Goal: Transaction & Acquisition: Purchase product/service

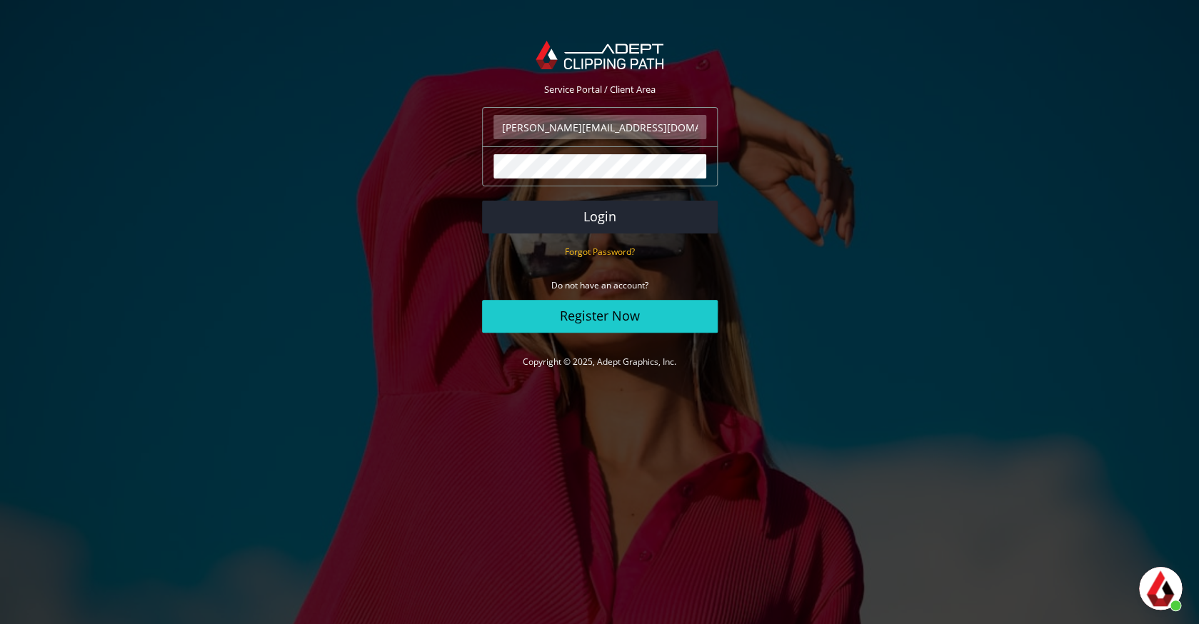
scroll to position [296, 0]
click at [576, 226] on button "Login" at bounding box center [600, 217] width 236 height 33
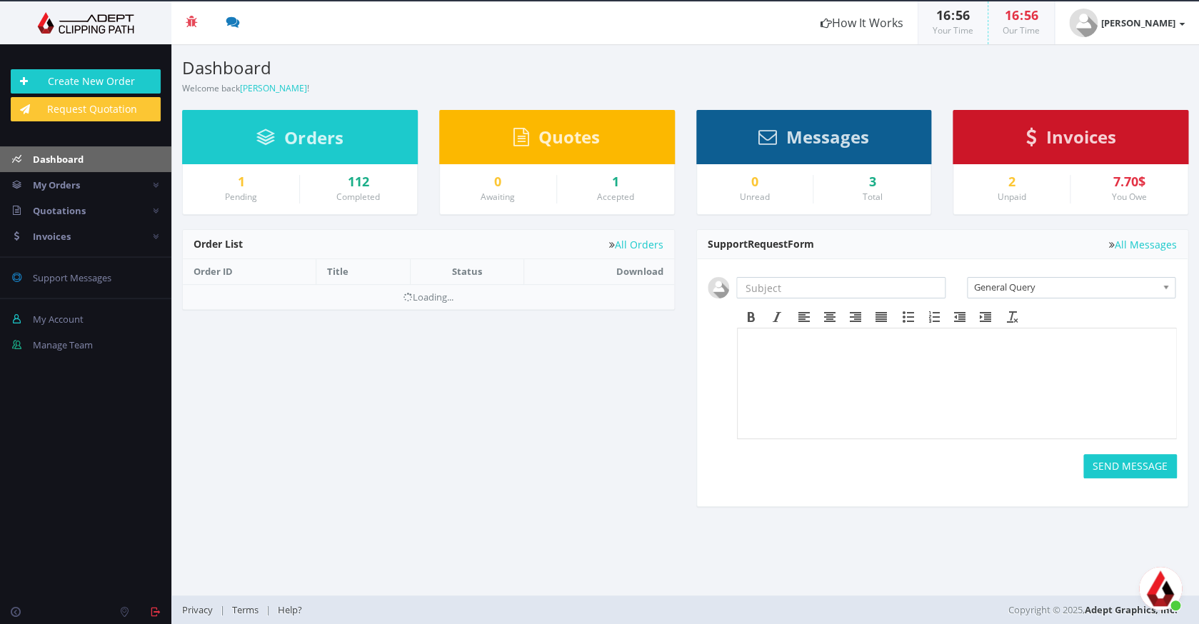
scroll to position [296, 0]
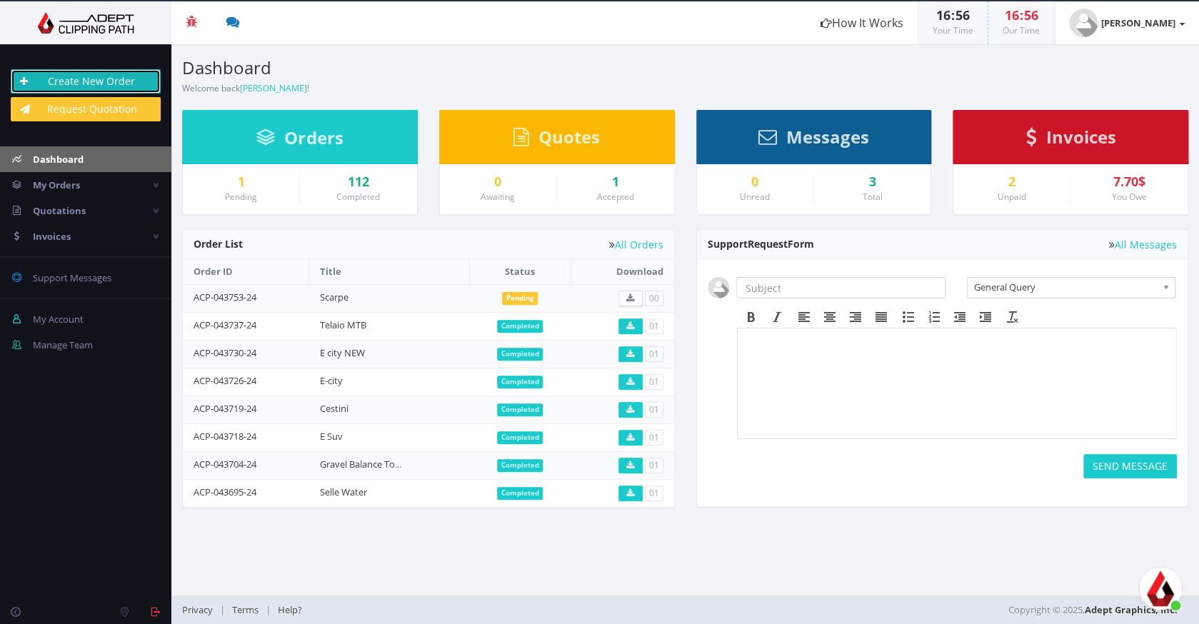
click at [85, 81] on link "Create New Order" at bounding box center [86, 81] width 150 height 24
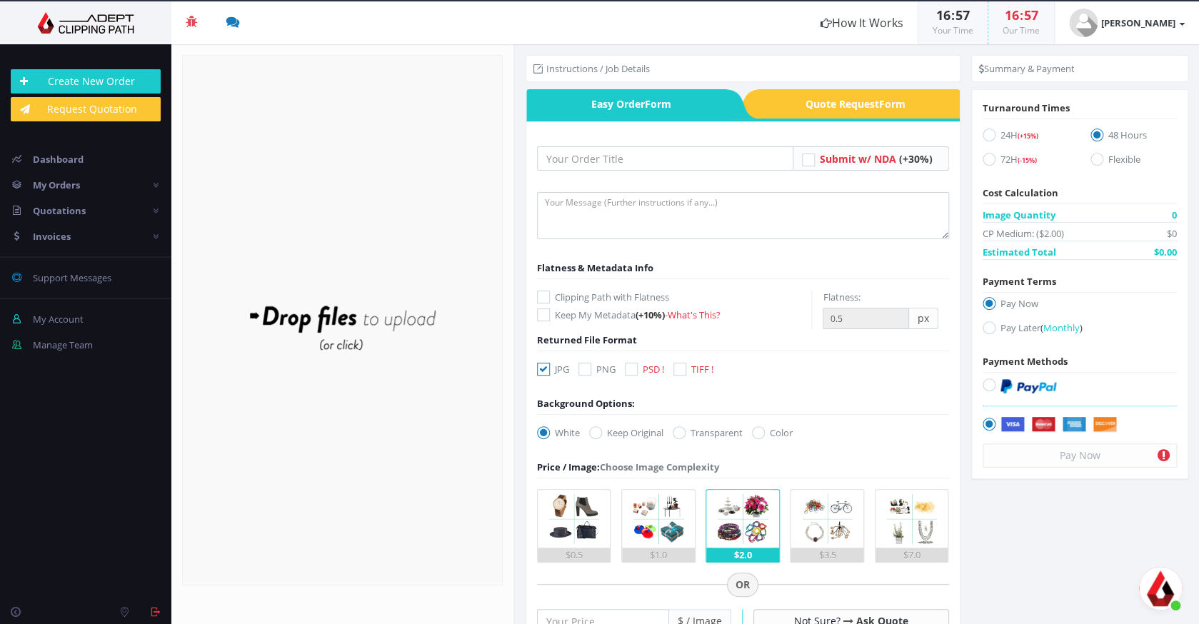
scroll to position [296, 0]
click at [614, 153] on input "text" at bounding box center [665, 158] width 256 height 24
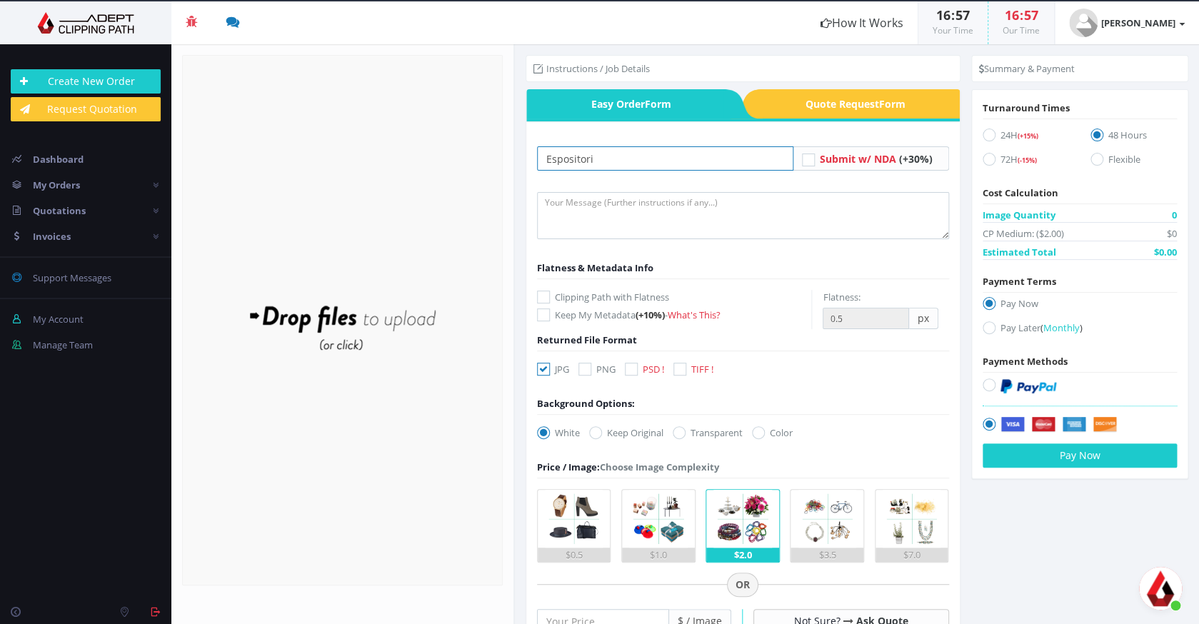
type input "Espositori"
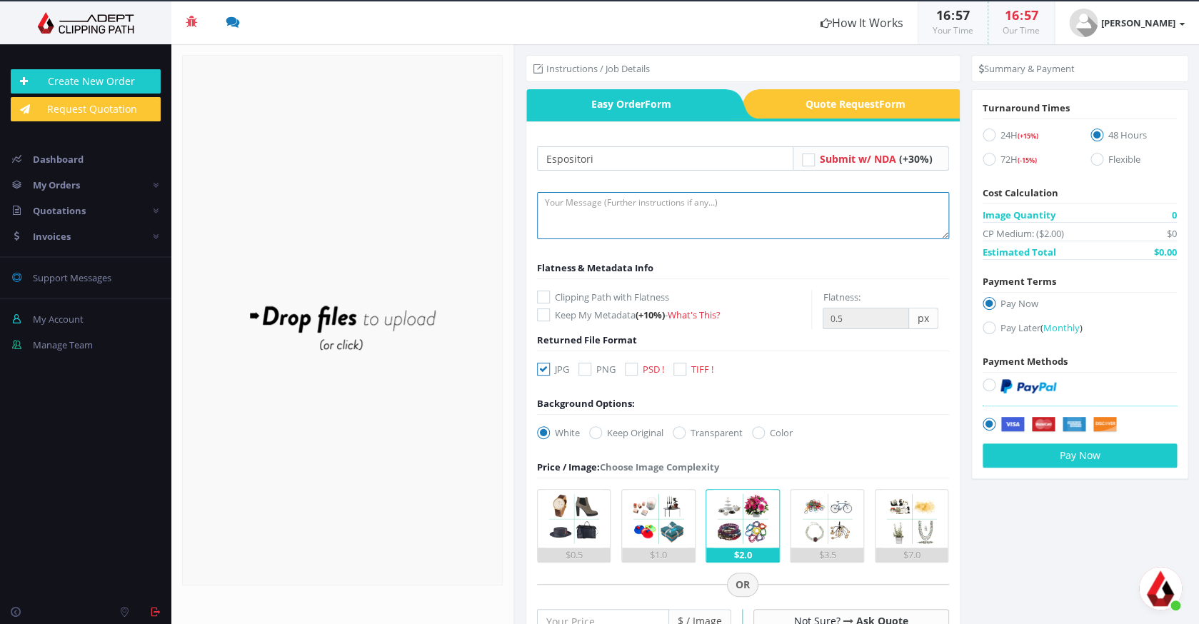
click at [581, 228] on textarea at bounding box center [743, 215] width 412 height 47
click at [628, 365] on icon at bounding box center [631, 369] width 13 height 13
click at [628, 365] on input "PSD !" at bounding box center [632, 369] width 9 height 9
checkbox input "true"
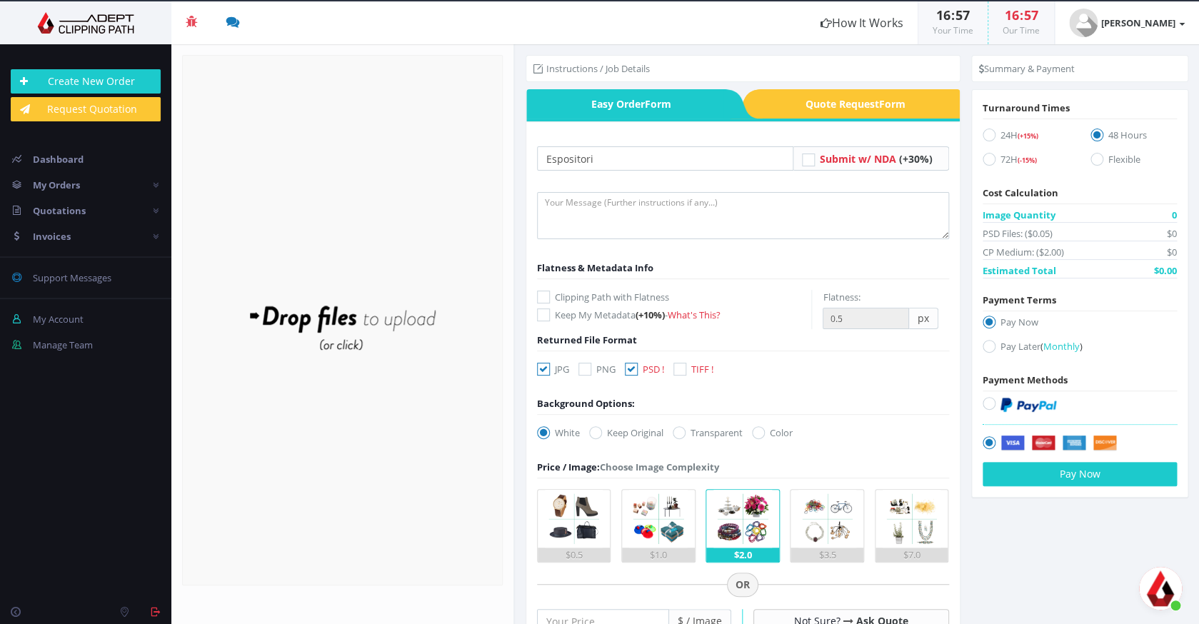
click at [543, 367] on icon at bounding box center [543, 369] width 13 height 13
click at [543, 367] on input "JPG" at bounding box center [544, 369] width 9 height 9
checkbox input "false"
click at [555, 297] on label "Clipping Path with Flatness" at bounding box center [674, 297] width 275 height 14
click at [550, 297] on input "Clipping Path with Flatness" at bounding box center [544, 297] width 9 height 9
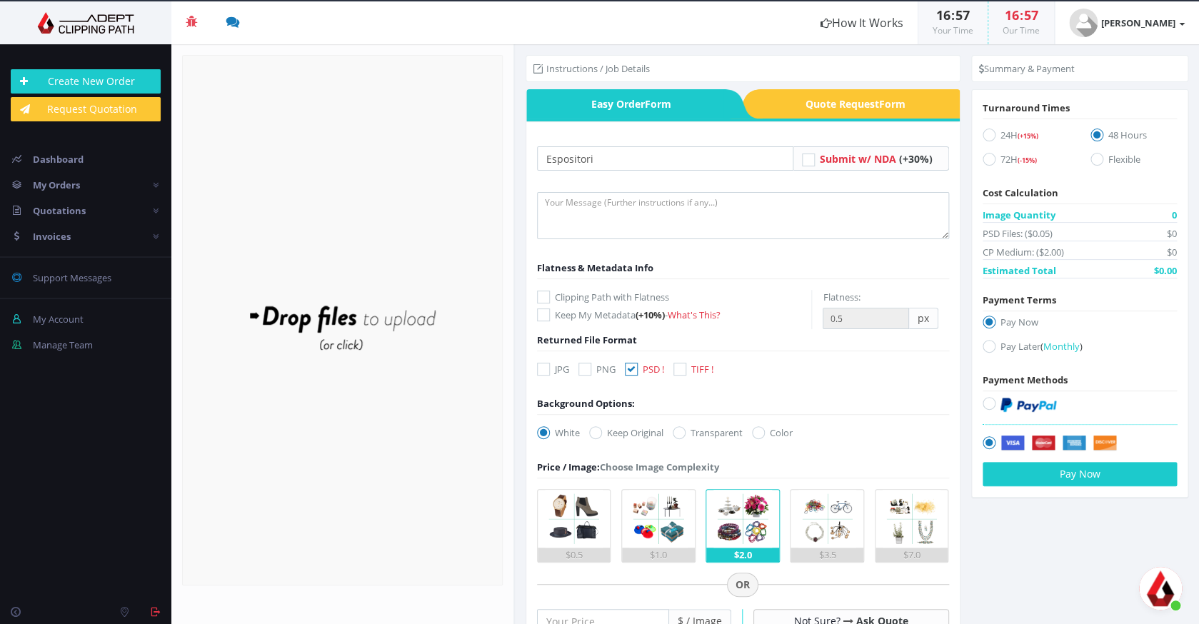
checkbox input "true"
click at [718, 431] on label "Transparent" at bounding box center [708, 433] width 70 height 14
click at [685, 431] on input "Transparent" at bounding box center [680, 432] width 9 height 9
radio input "true"
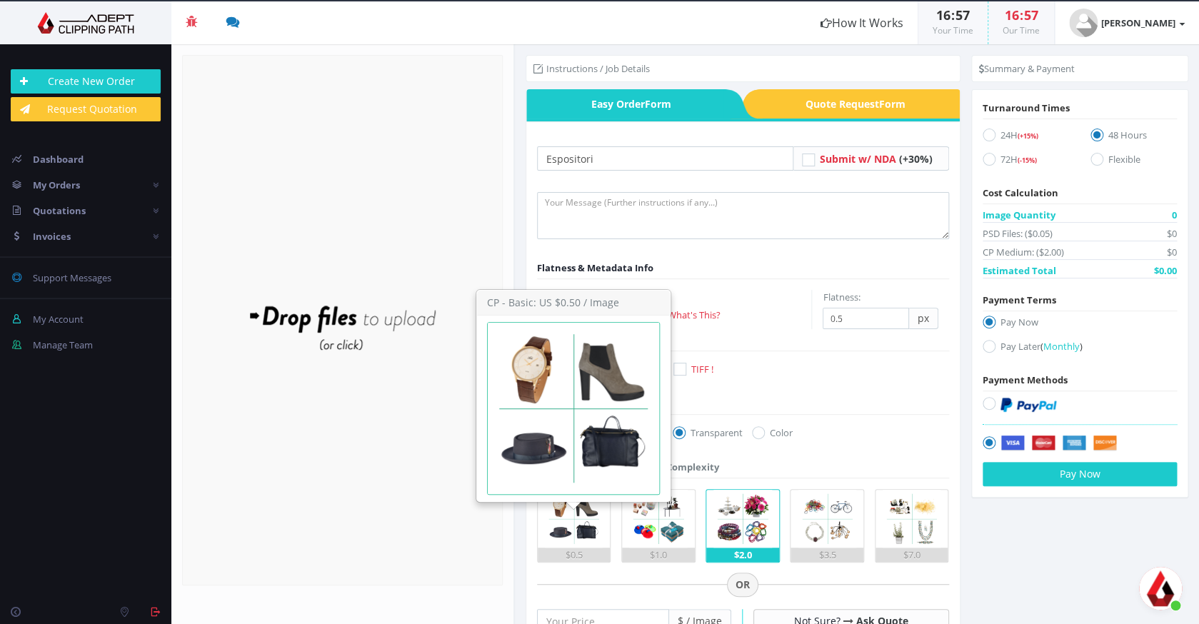
click at [570, 523] on img at bounding box center [574, 519] width 58 height 58
click at [0, 0] on input "$0.5" at bounding box center [0, 0] width 0 height 0
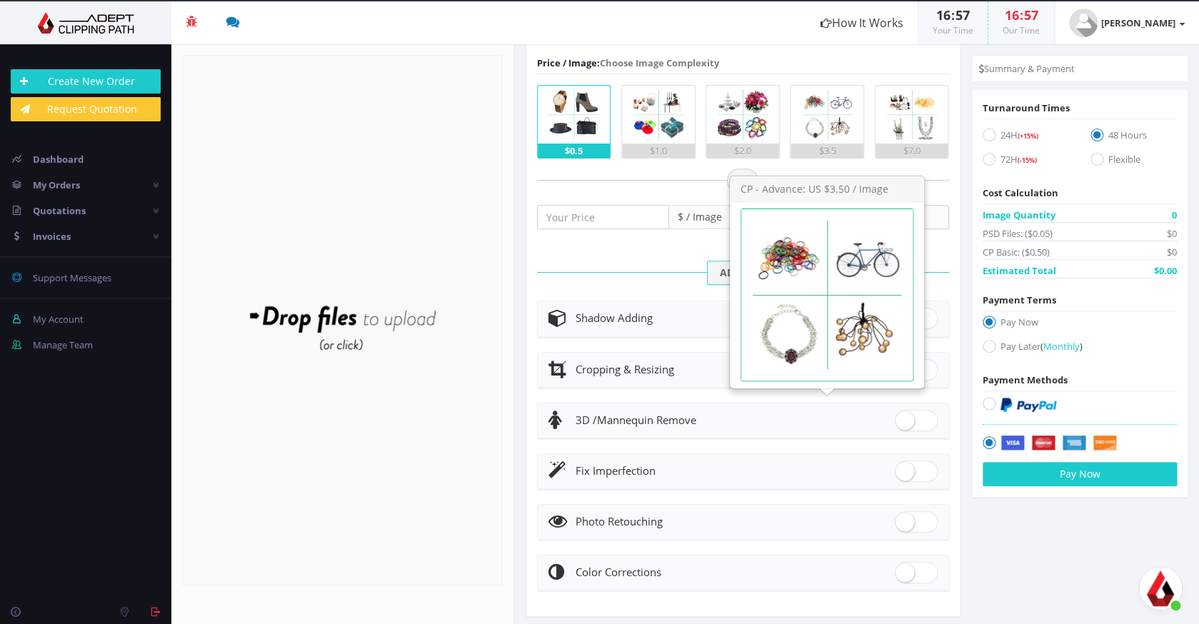
scroll to position [419, 0]
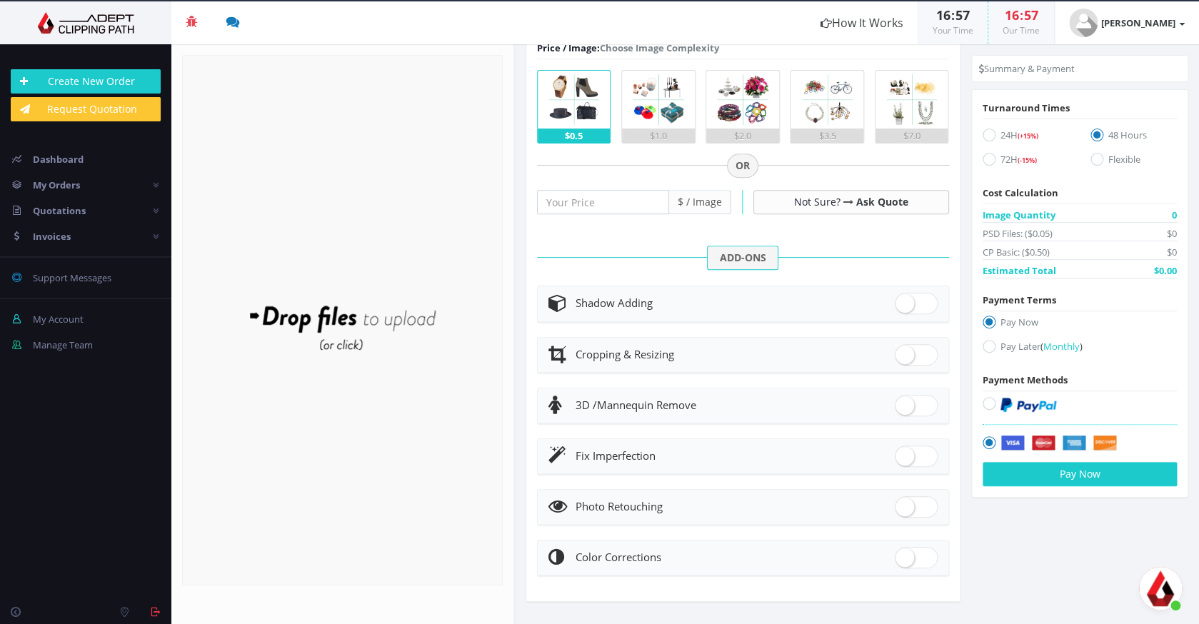
click at [655, 449] on span "Fix Imperfection" at bounding box center [615, 455] width 80 height 14
click at [919, 452] on span at bounding box center [916, 456] width 43 height 21
click at [904, 452] on input "checkbox" at bounding box center [899, 452] width 9 height 9
checkbox input "true"
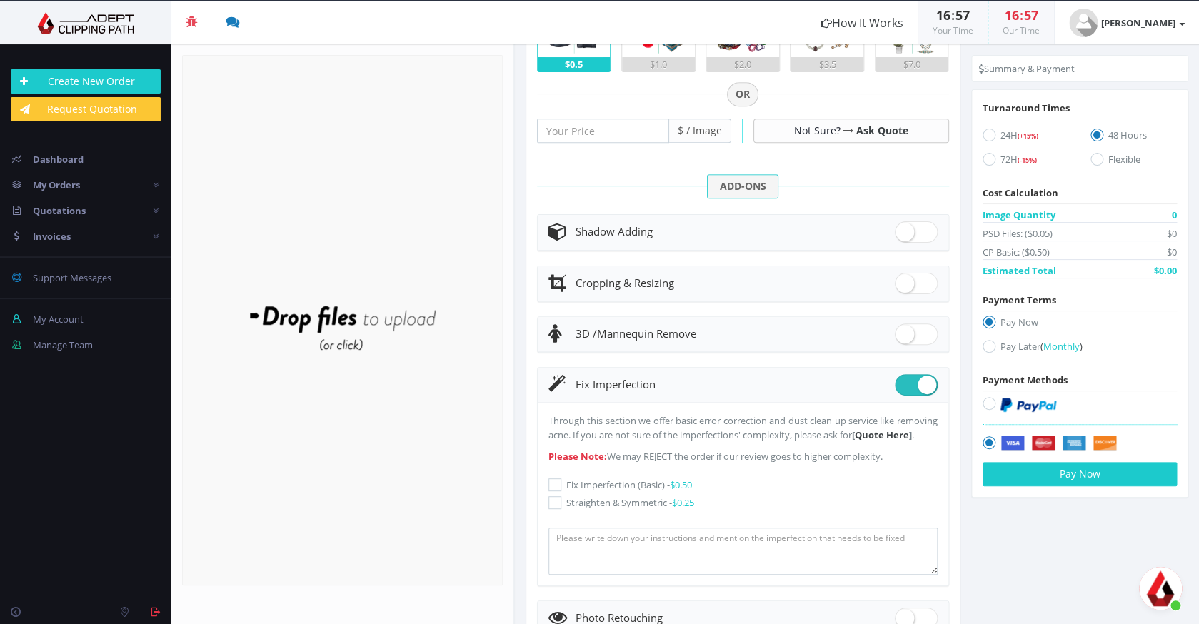
scroll to position [499, 0]
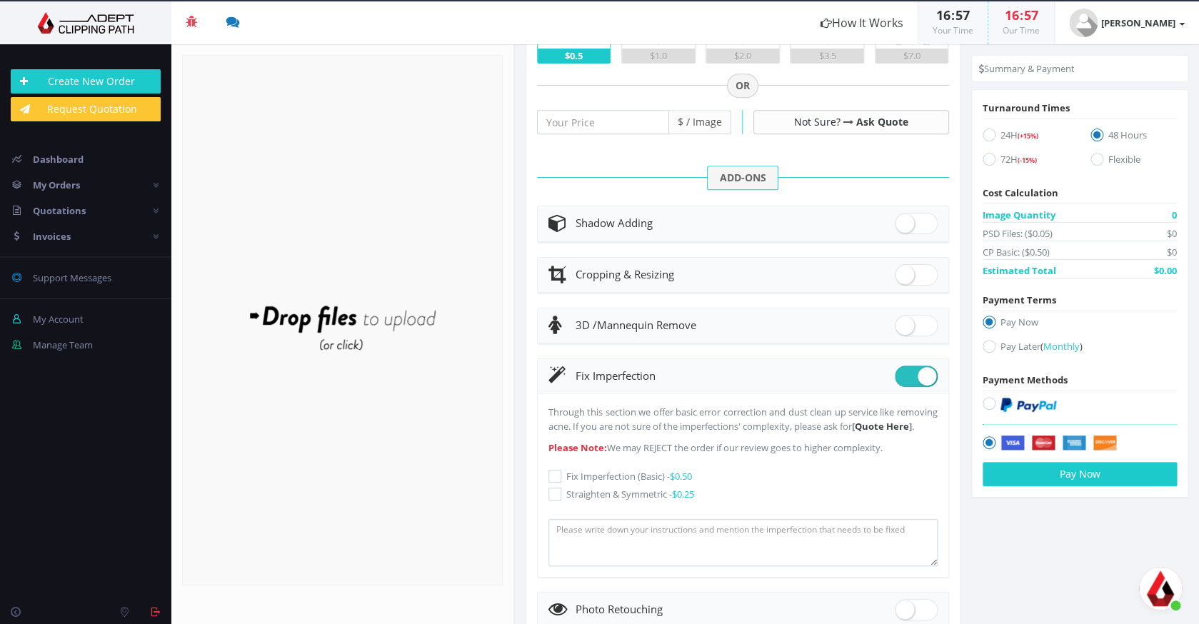
click at [648, 483] on label "Fix Imperfection (Basic) - $0.50" at bounding box center [742, 476] width 389 height 14
click at [561, 481] on input "Fix Imperfection (Basic) - $0.50" at bounding box center [556, 476] width 9 height 9
checkbox input "true"
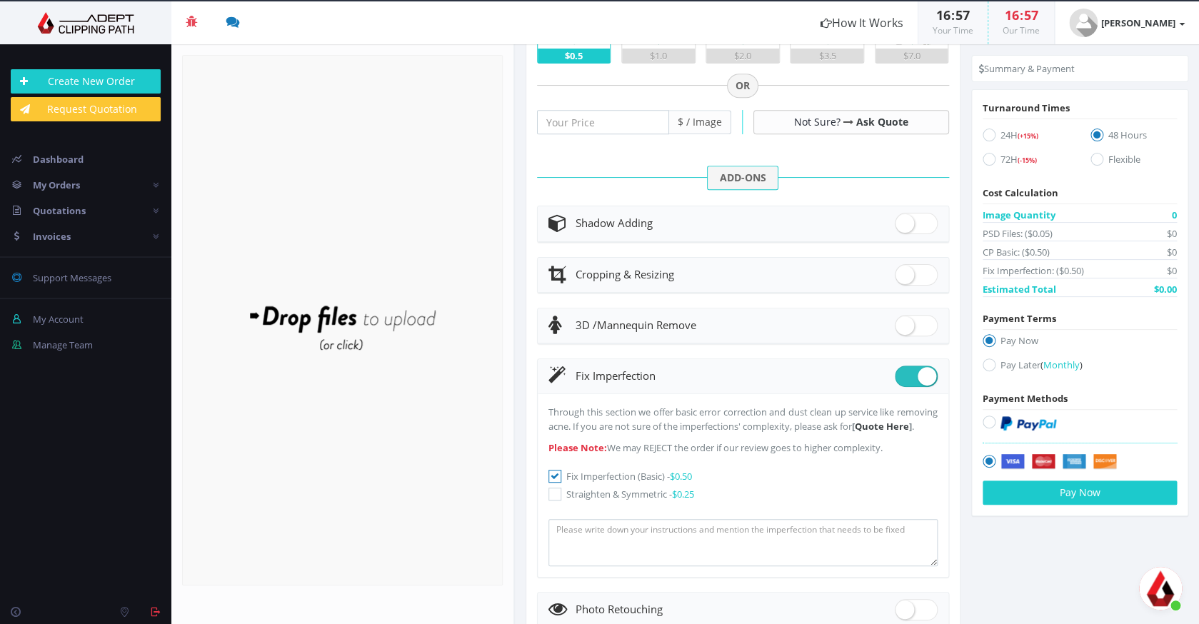
scroll to position [446, 0]
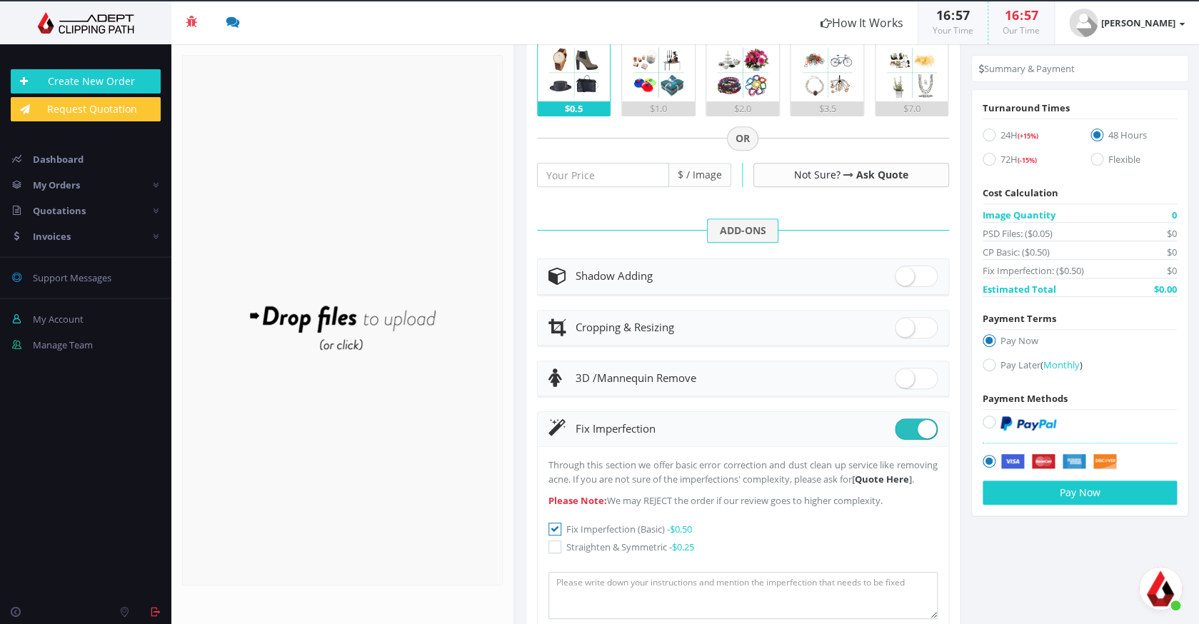
click at [989, 423] on icon at bounding box center [988, 422] width 13 height 13
click at [989, 423] on input "radio" at bounding box center [990, 422] width 9 height 9
radio input "true"
click at [990, 134] on icon at bounding box center [988, 135] width 13 height 13
click at [990, 134] on input "24H (+15%)" at bounding box center [990, 135] width 9 height 9
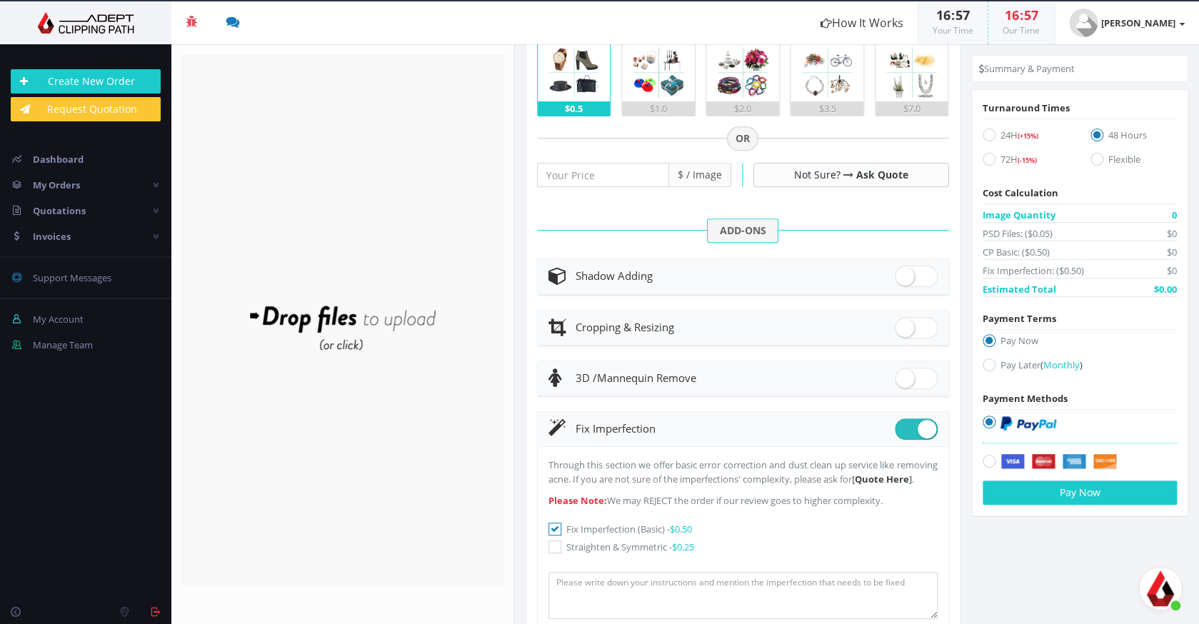
radio input "true"
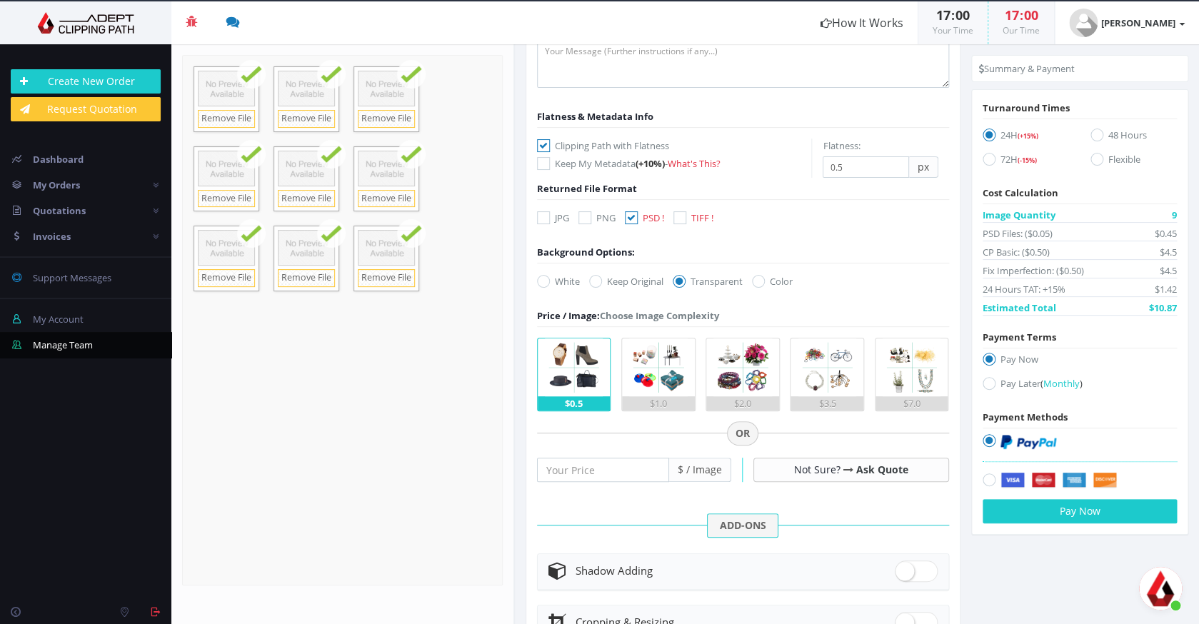
scroll to position [0, 0]
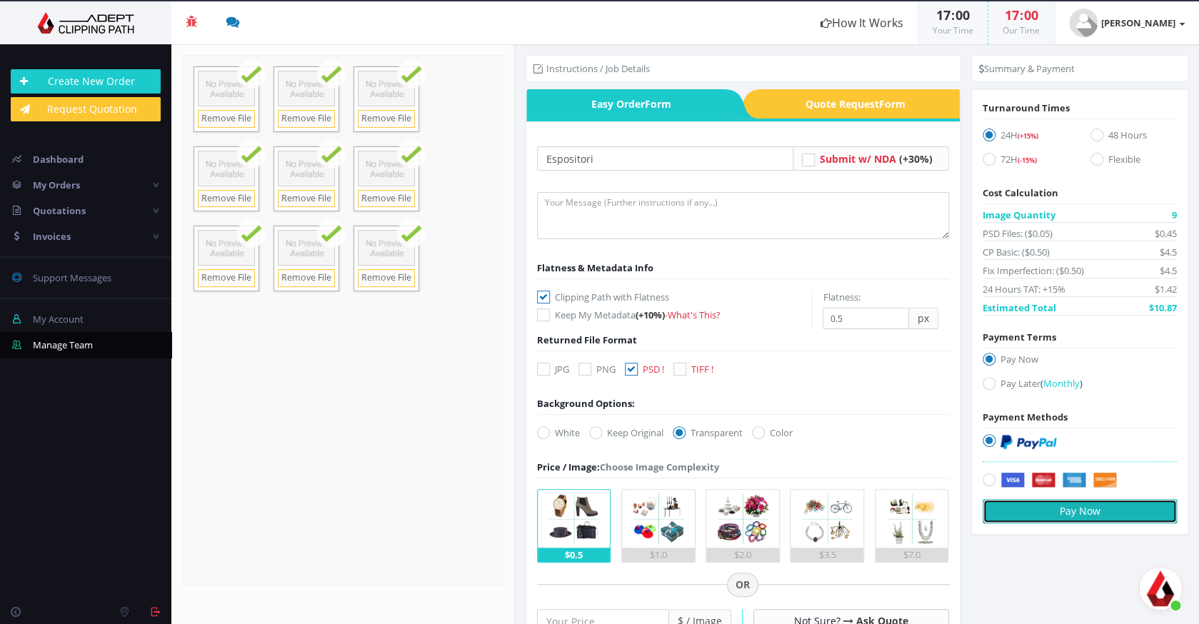
click at [1057, 509] on button "Pay Now" at bounding box center [1079, 511] width 194 height 24
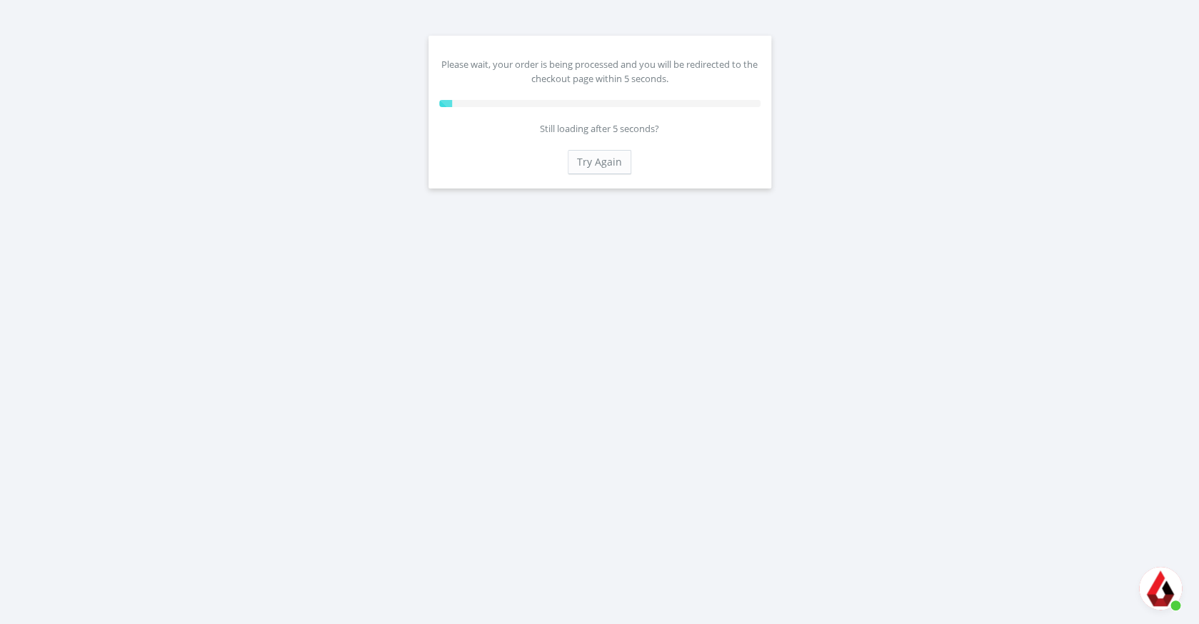
scroll to position [296, 0]
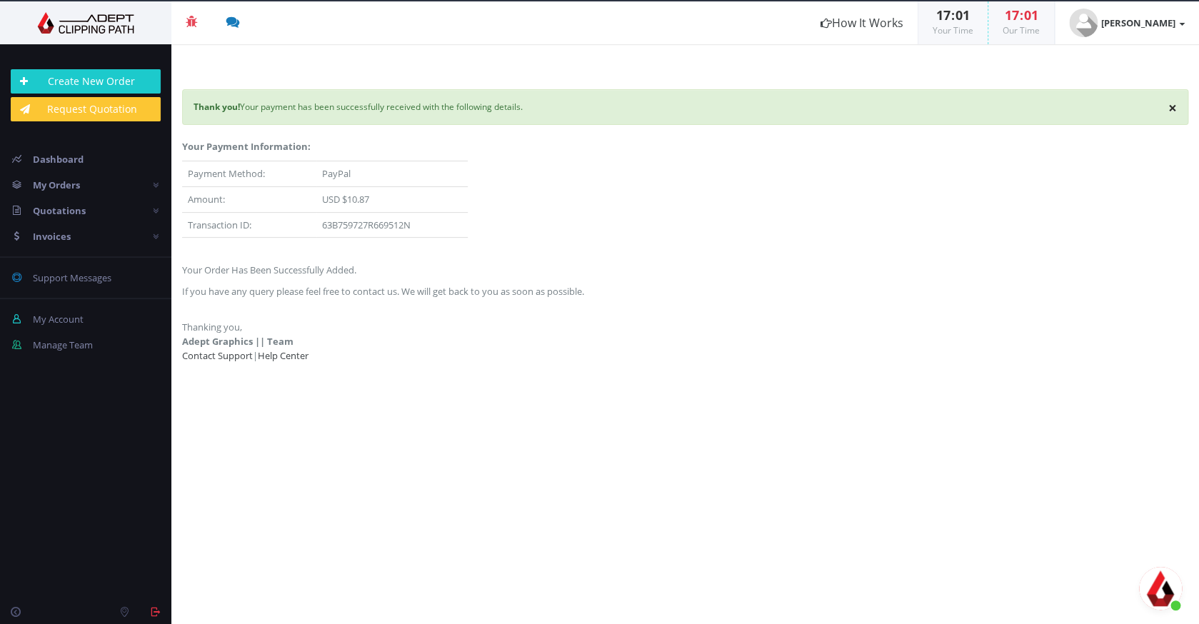
scroll to position [296, 0]
click at [74, 230] on link "Invoices" at bounding box center [85, 236] width 171 height 26
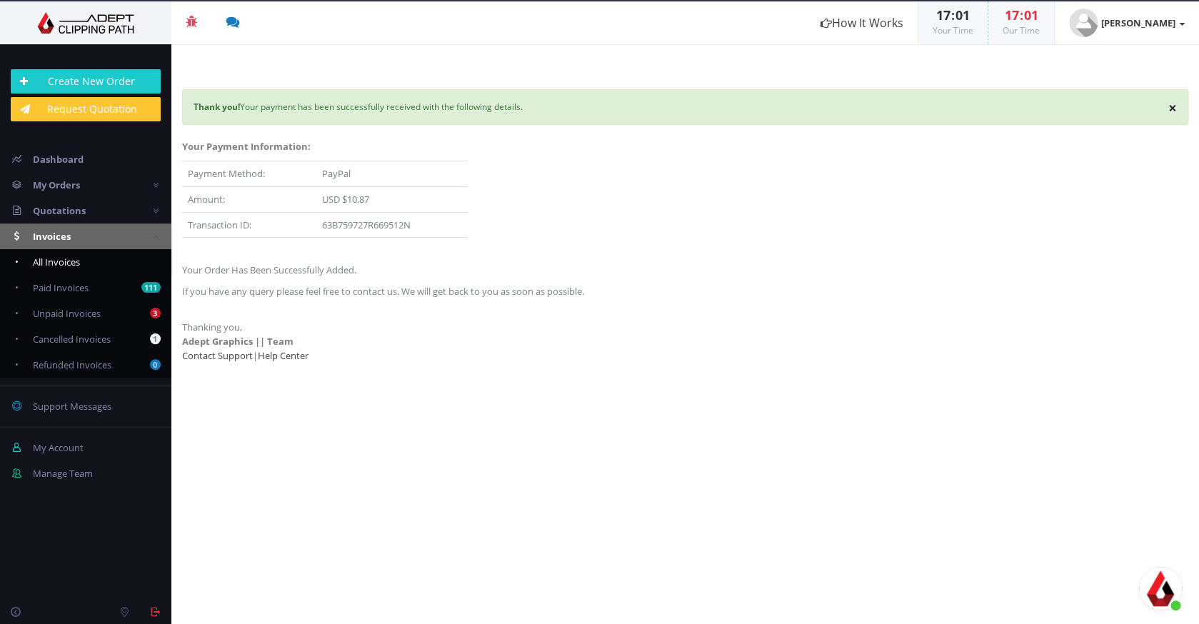
click at [100, 261] on link "All Invoices" at bounding box center [85, 262] width 171 height 26
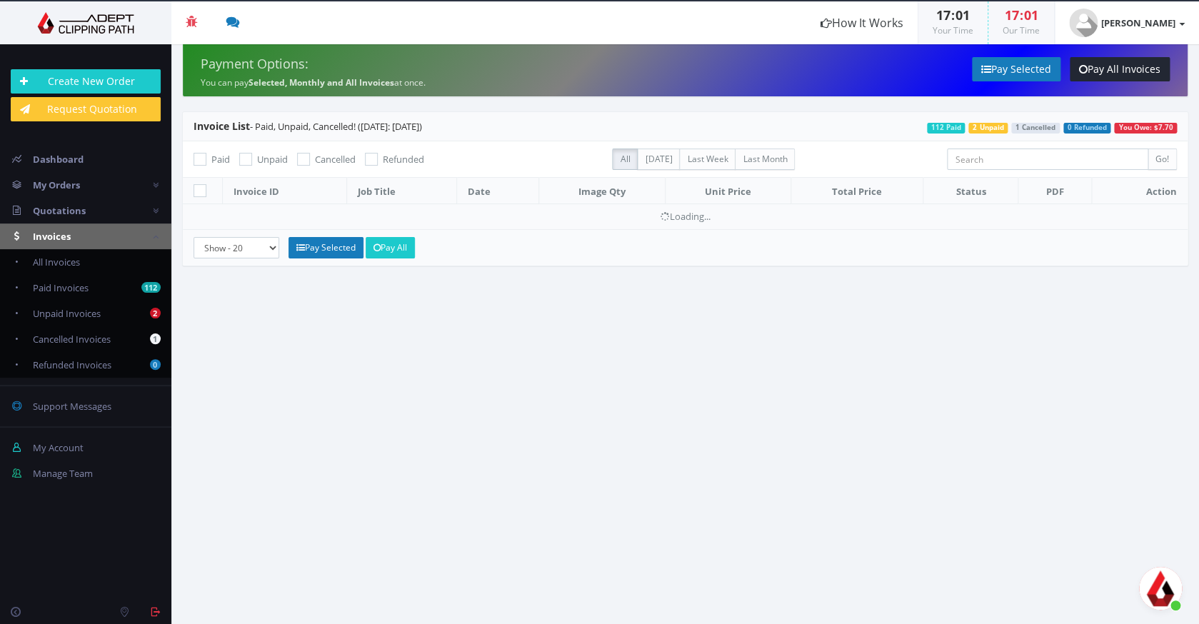
scroll to position [296, 0]
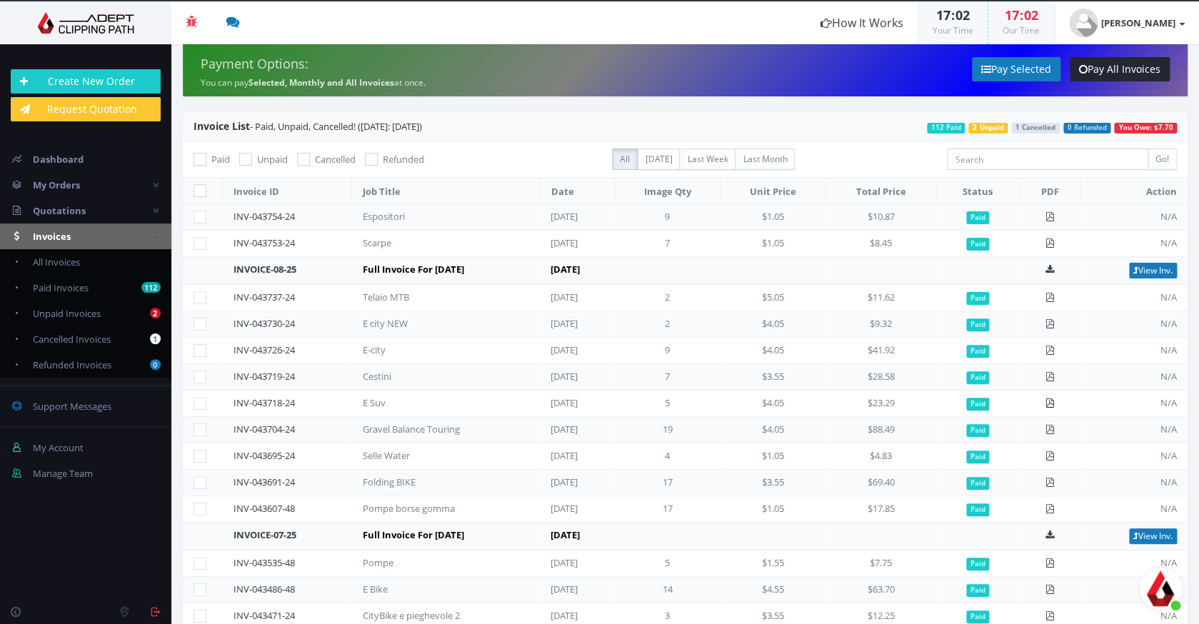
click at [1052, 402] on icon at bounding box center [1049, 402] width 9 height 9
click at [1065, 374] on td at bounding box center [1049, 377] width 61 height 26
click at [1054, 374] on icon at bounding box center [1049, 376] width 9 height 9
click at [1052, 348] on icon at bounding box center [1049, 350] width 9 height 9
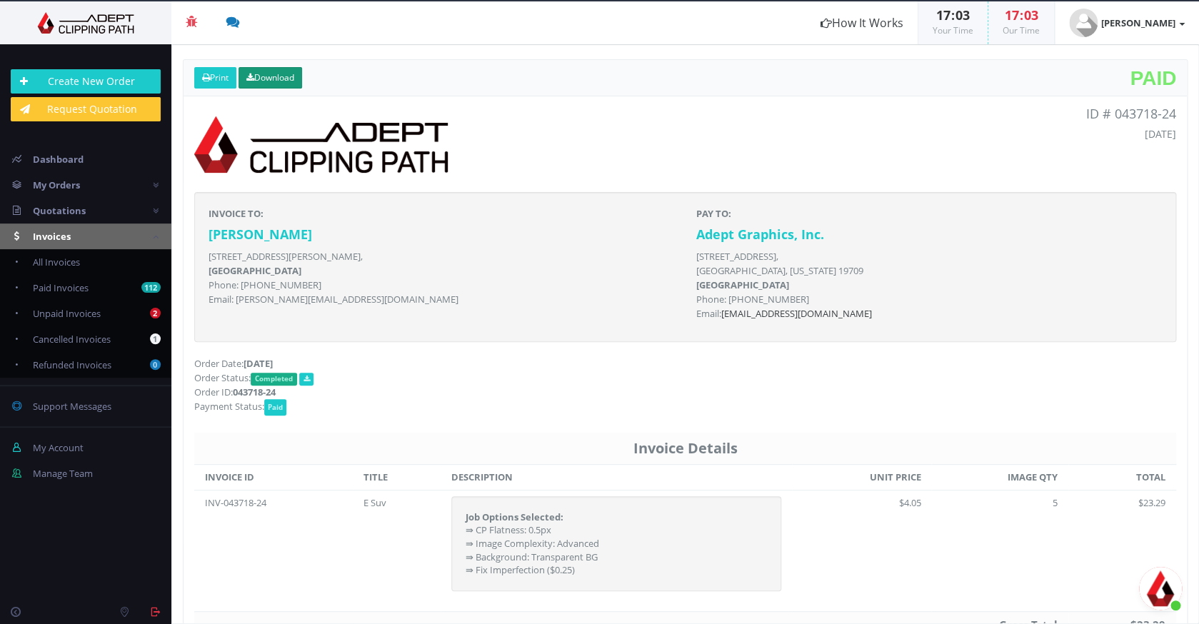
scroll to position [296, 0]
click at [280, 68] on link "Download" at bounding box center [270, 77] width 64 height 21
click at [279, 78] on link "Download" at bounding box center [270, 77] width 64 height 21
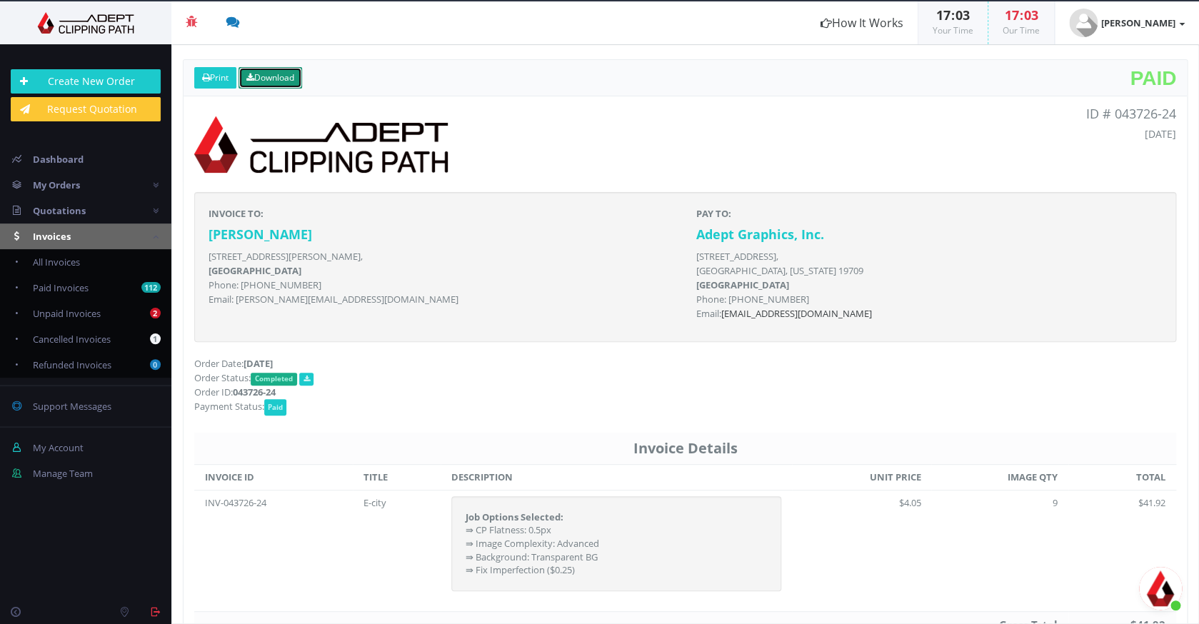
click at [274, 76] on link "Download" at bounding box center [270, 77] width 64 height 21
